Goal: Information Seeking & Learning: Learn about a topic

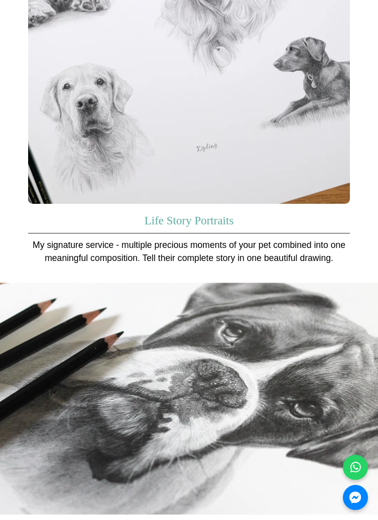
scroll to position [1511, 0]
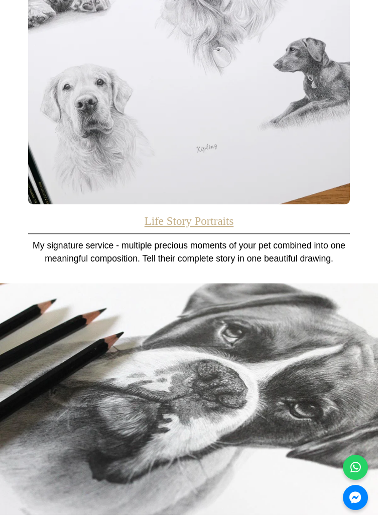
click at [151, 215] on link "Life Story Portraits" at bounding box center [189, 221] width 89 height 13
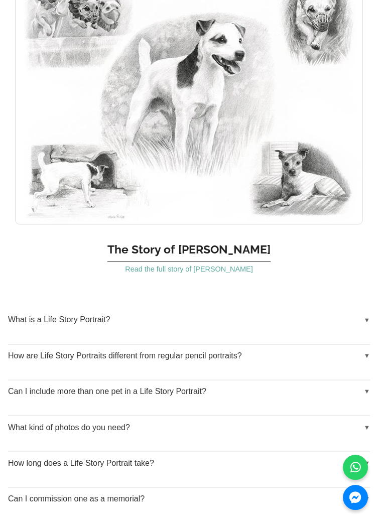
scroll to position [3669, 0]
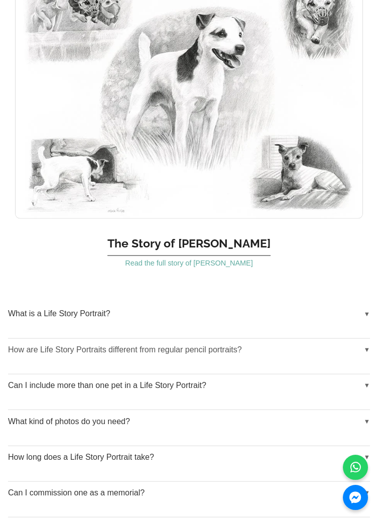
click at [44, 361] on button "How are Life Story Portraits different from regular pencil portraits?" at bounding box center [189, 350] width 362 height 23
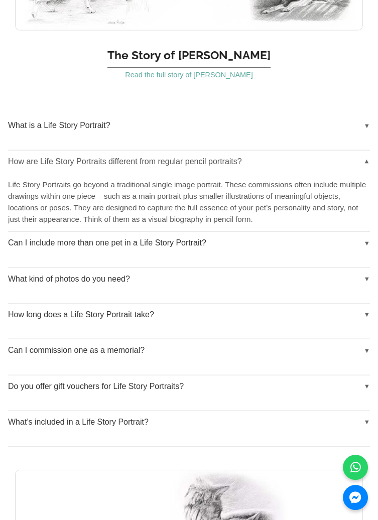
scroll to position [3858, 0]
click at [55, 326] on button "How long does a Life Story Portrait take?" at bounding box center [189, 314] width 362 height 23
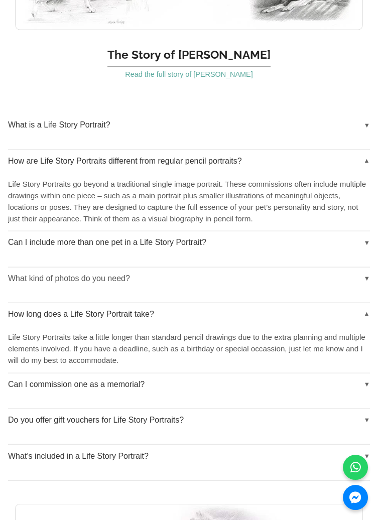
click at [29, 290] on button "What kind of photos do you need?" at bounding box center [189, 279] width 362 height 23
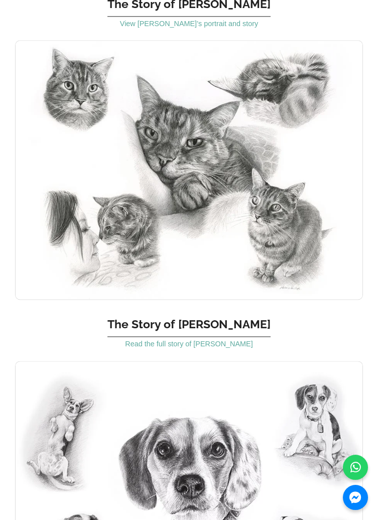
scroll to position [2302, 0]
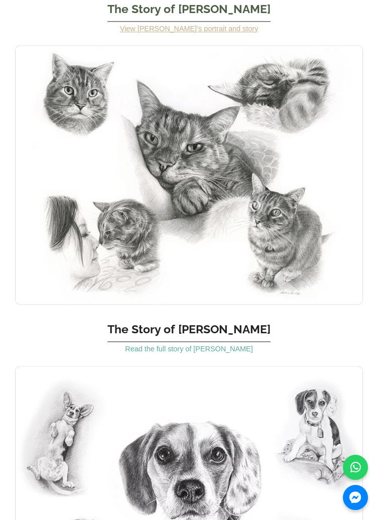
click at [149, 33] on link "View Khona’s portrait and story" at bounding box center [189, 29] width 138 height 8
